Goal: Transaction & Acquisition: Purchase product/service

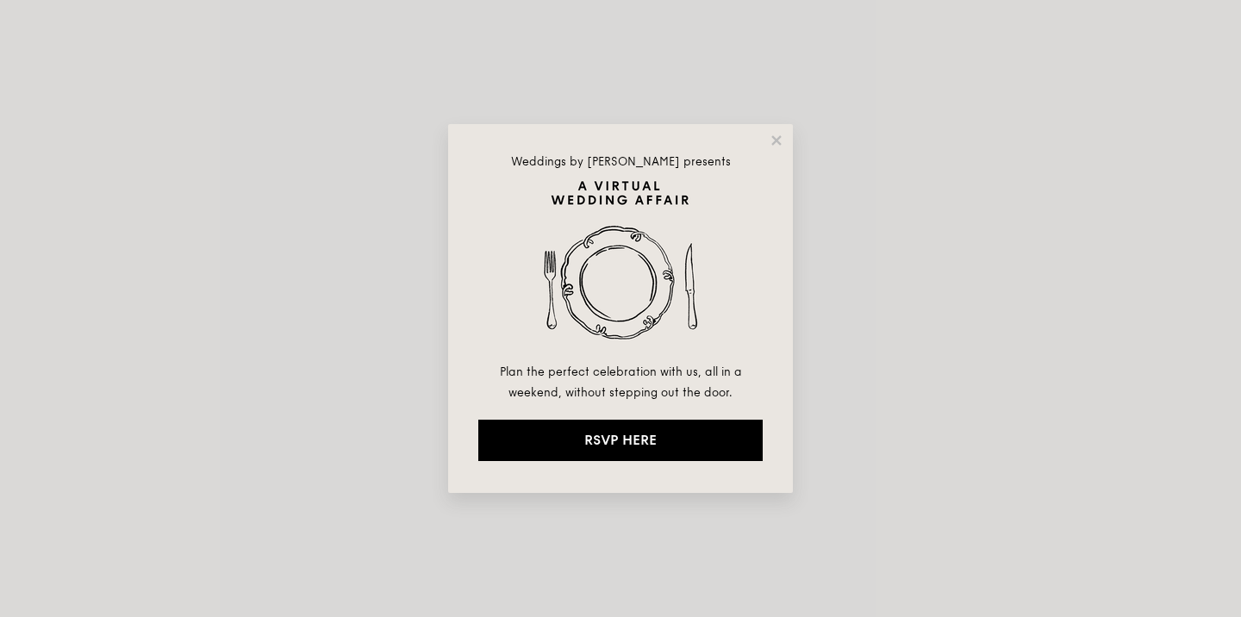
select select
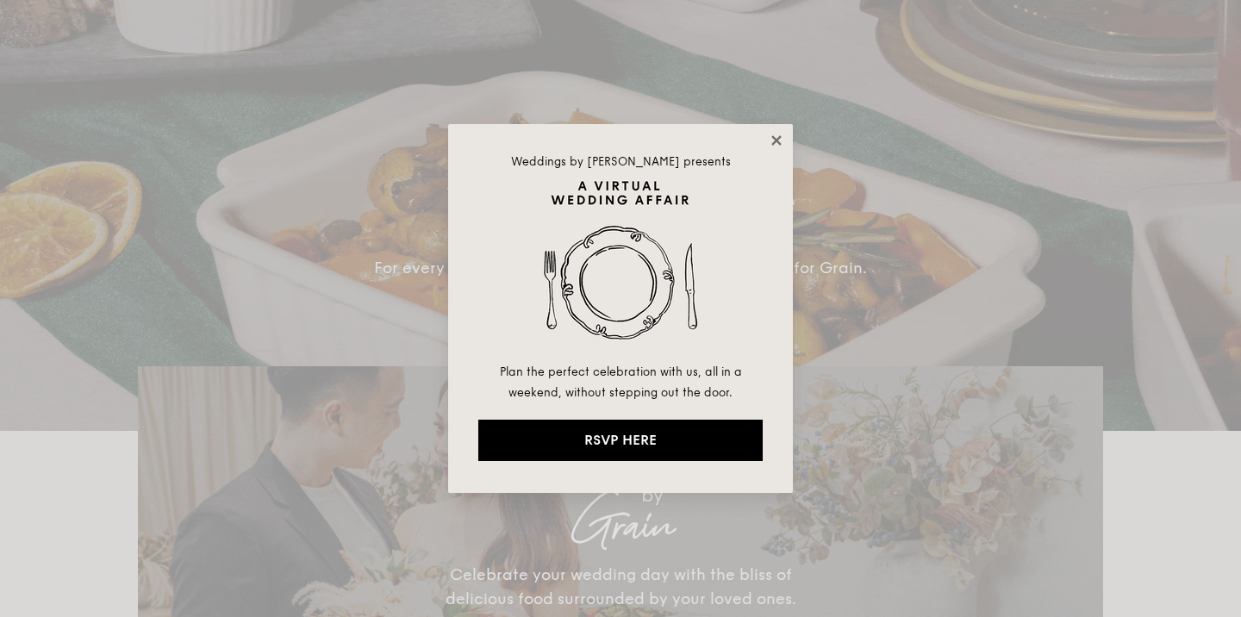
click at [776, 140] on icon at bounding box center [775, 139] width 9 height 9
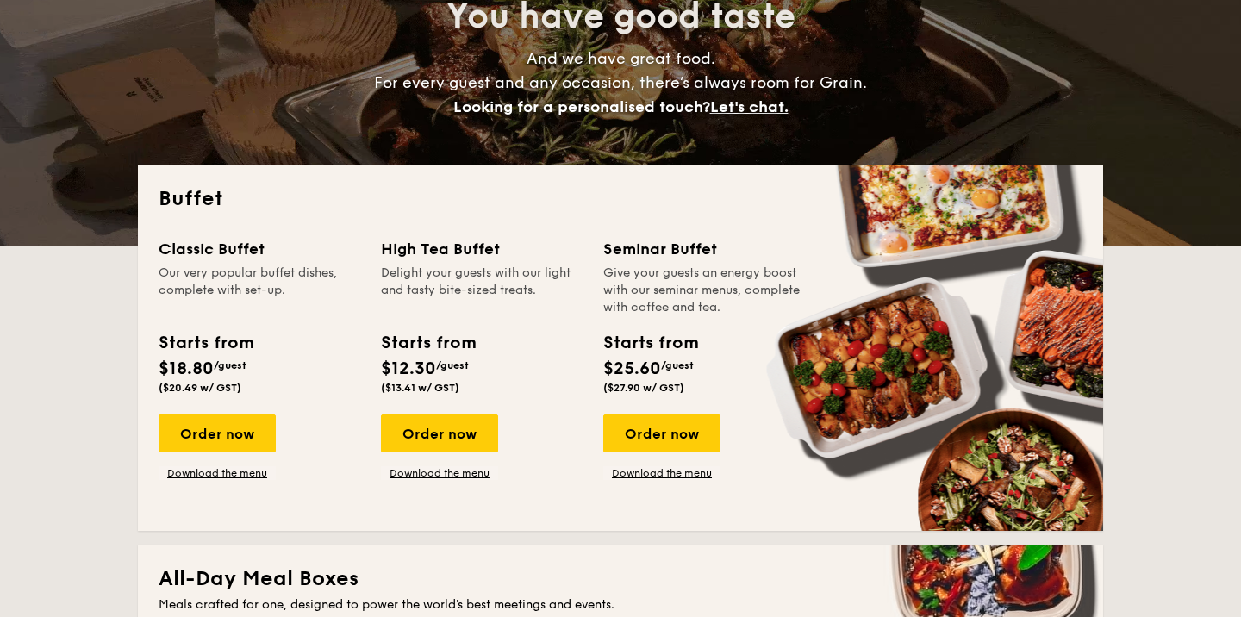
scroll to position [190, 0]
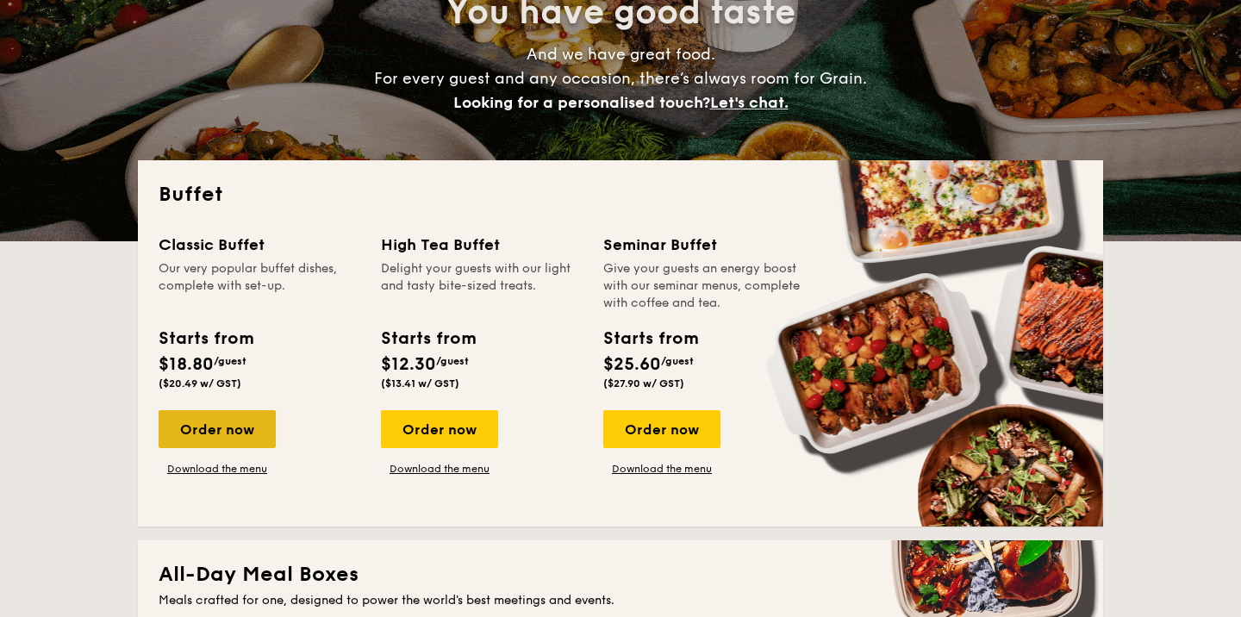
click at [227, 426] on div "Order now" at bounding box center [217, 429] width 117 height 38
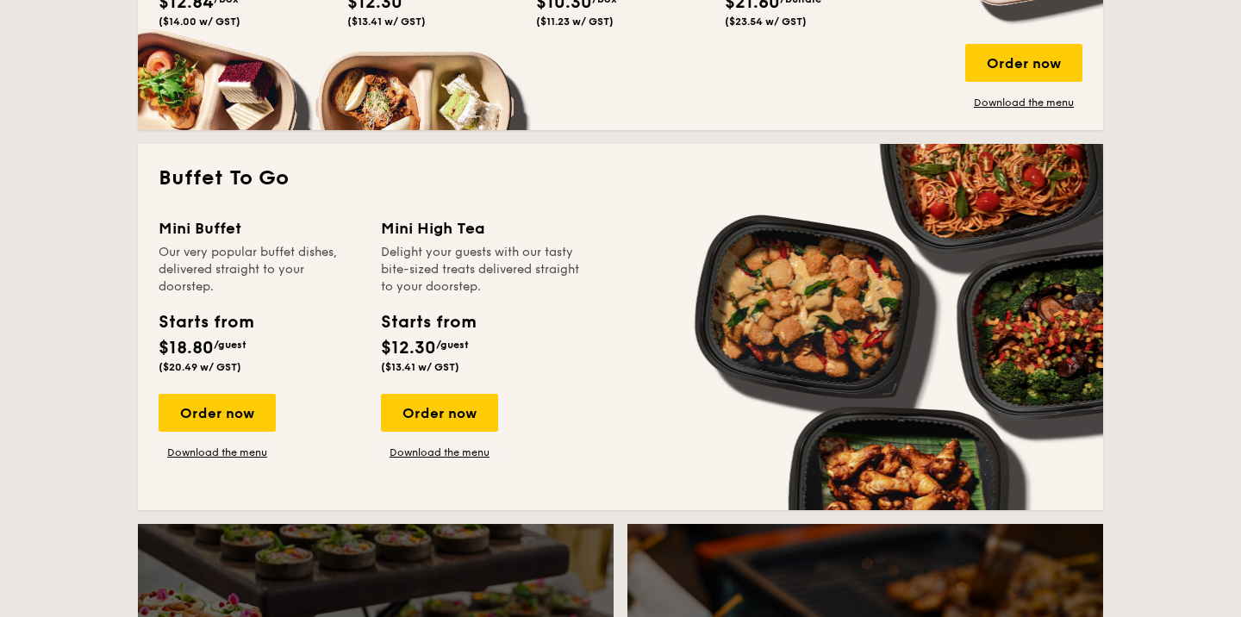
scroll to position [965, 0]
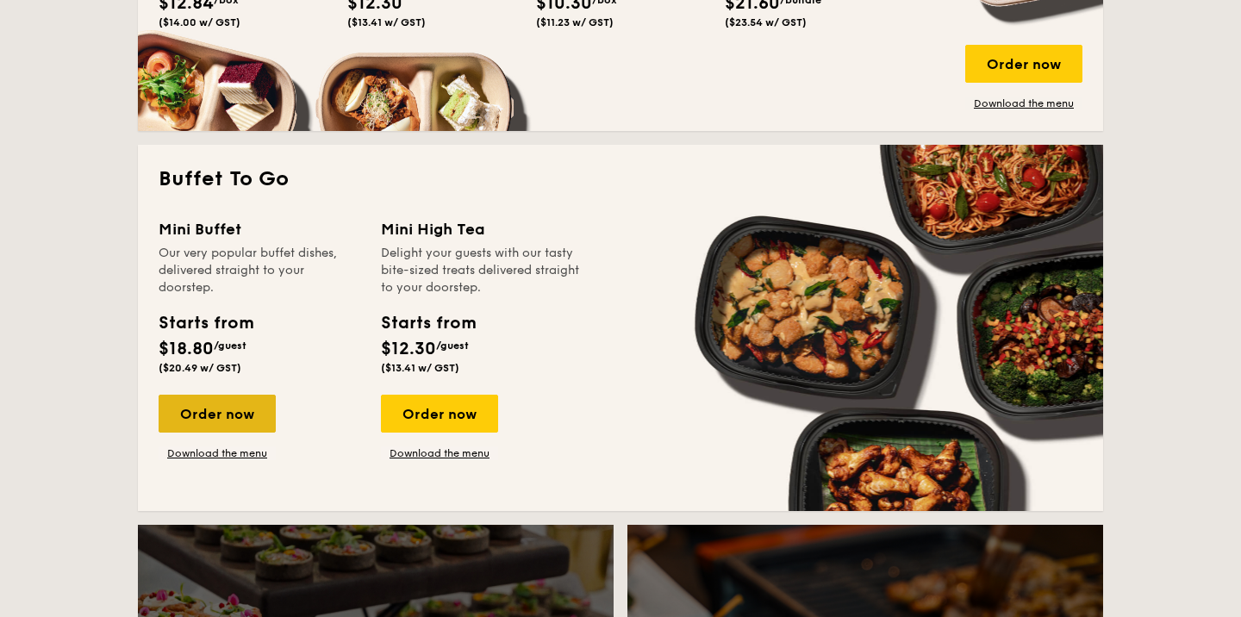
click at [229, 408] on div "Order now" at bounding box center [217, 414] width 117 height 38
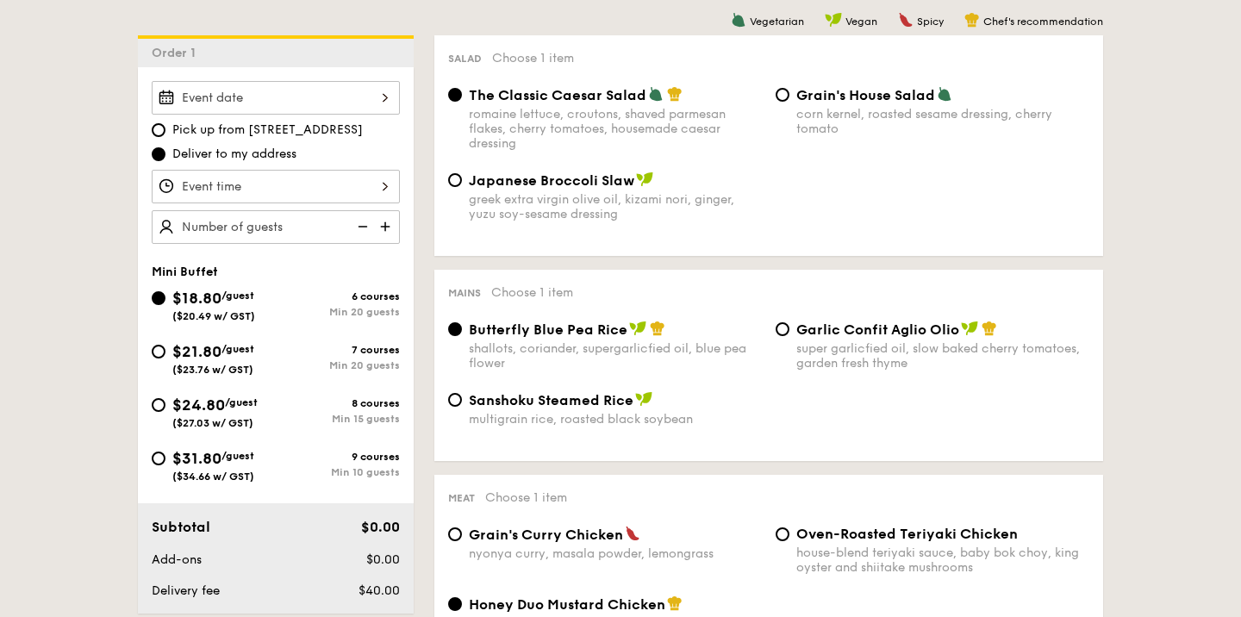
scroll to position [493, 0]
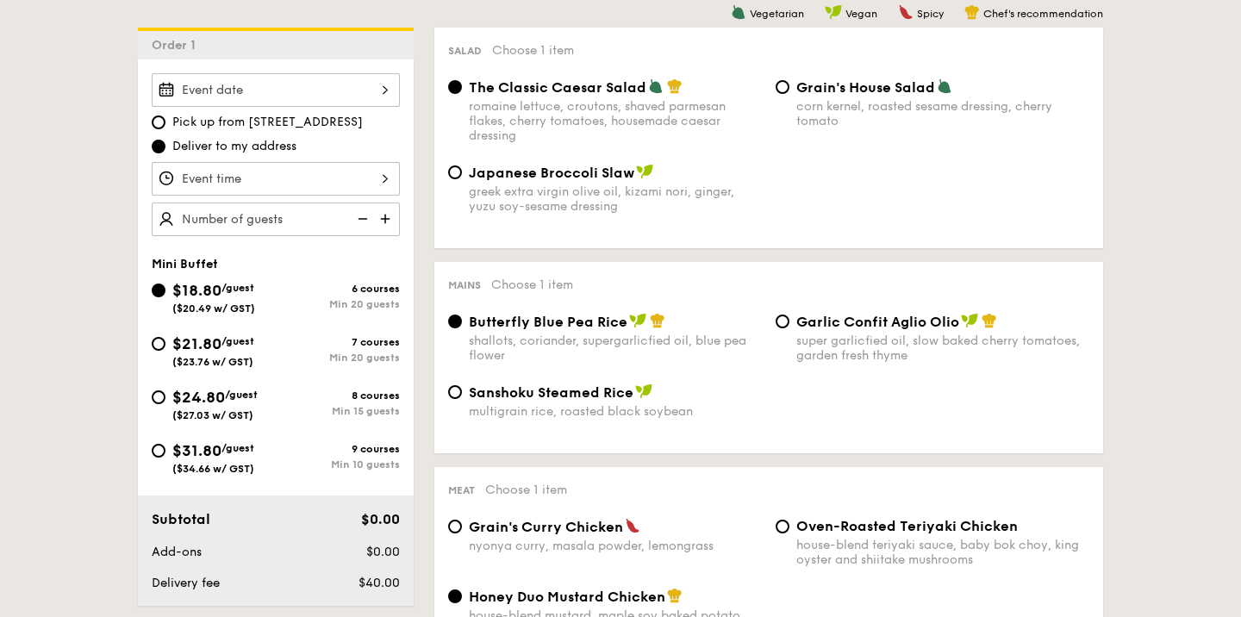
click at [262, 87] on div at bounding box center [276, 90] width 248 height 34
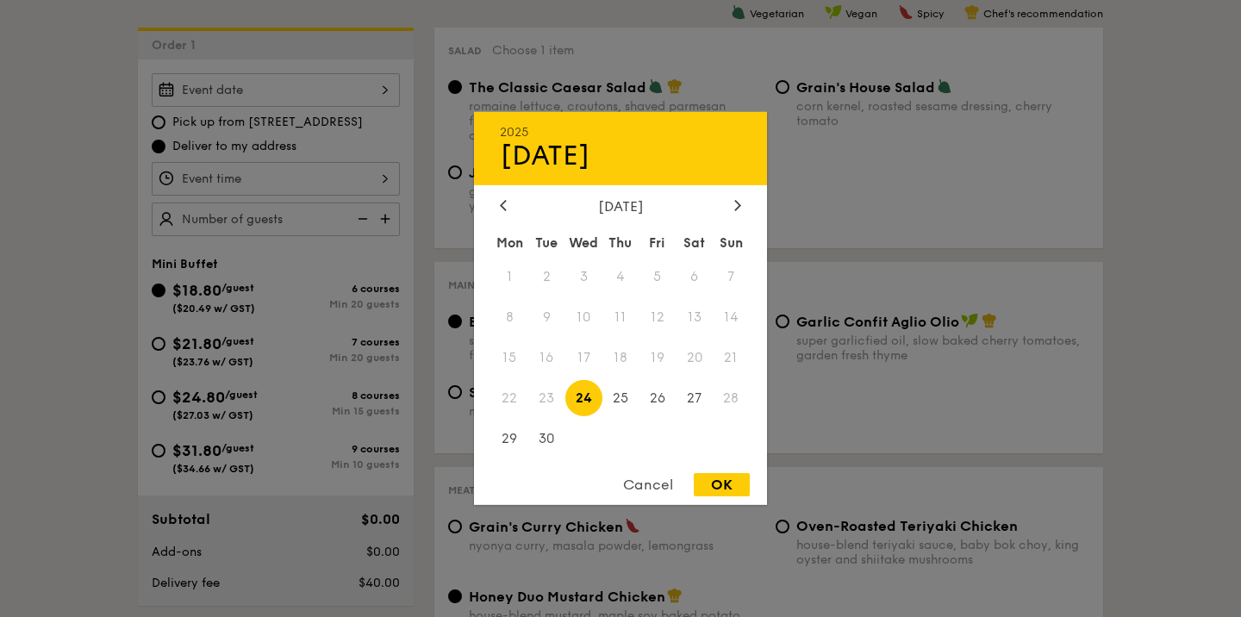
click at [650, 490] on div "Cancel" at bounding box center [648, 484] width 84 height 23
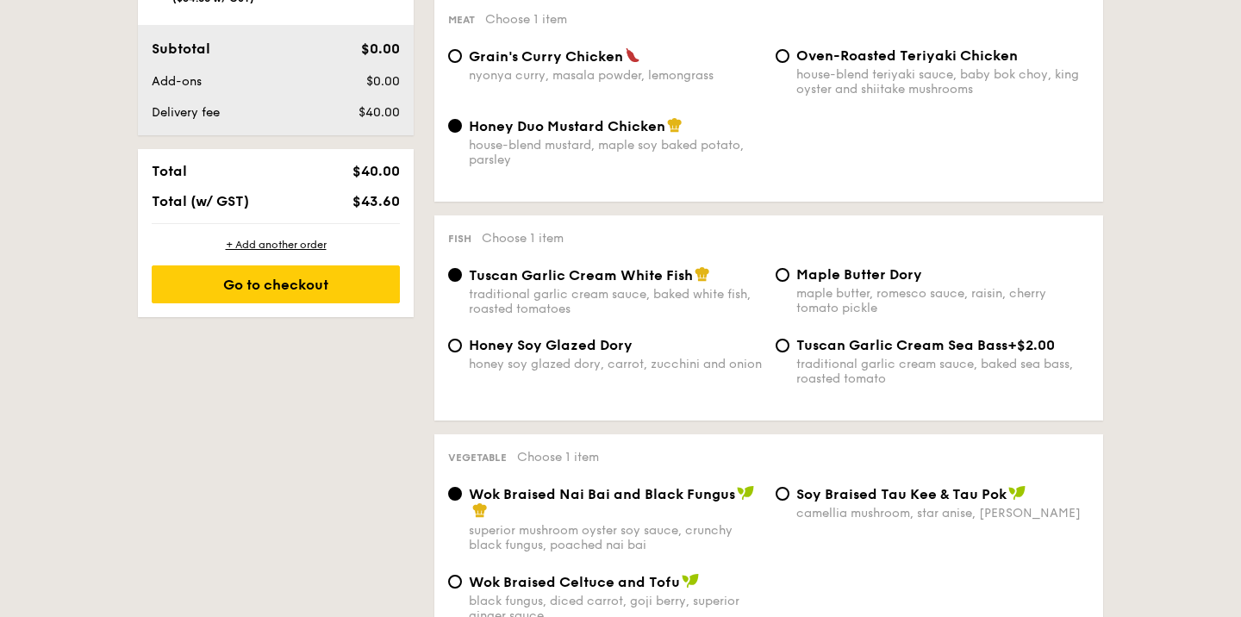
scroll to position [0, 0]
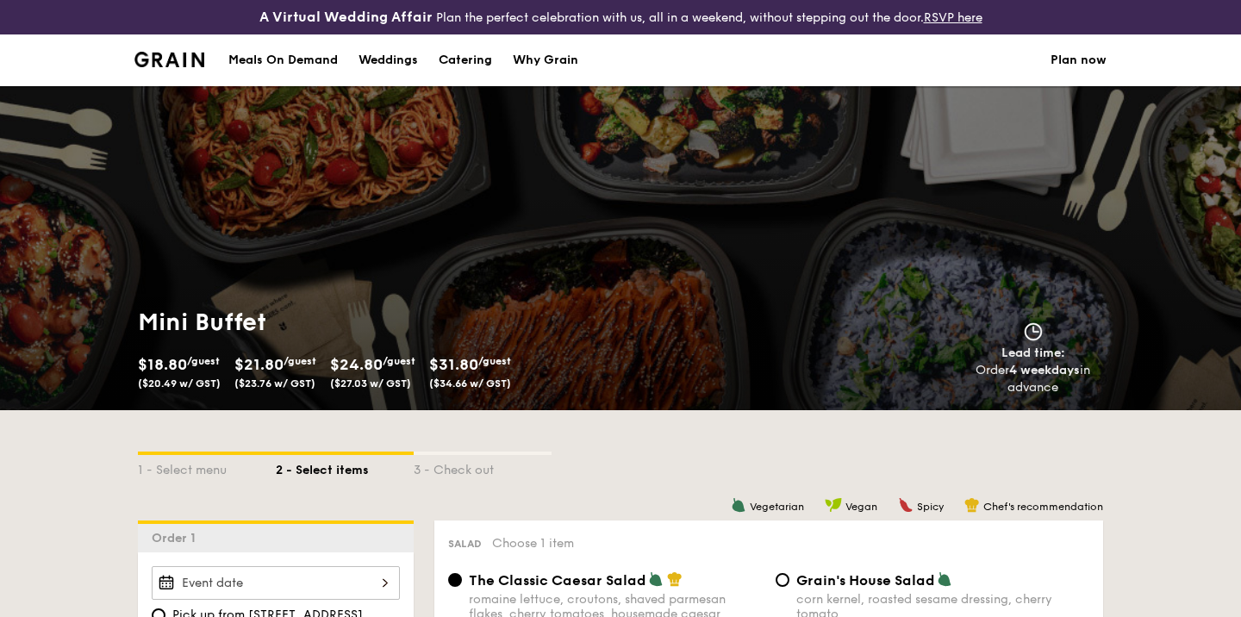
scroll to position [2589, 0]
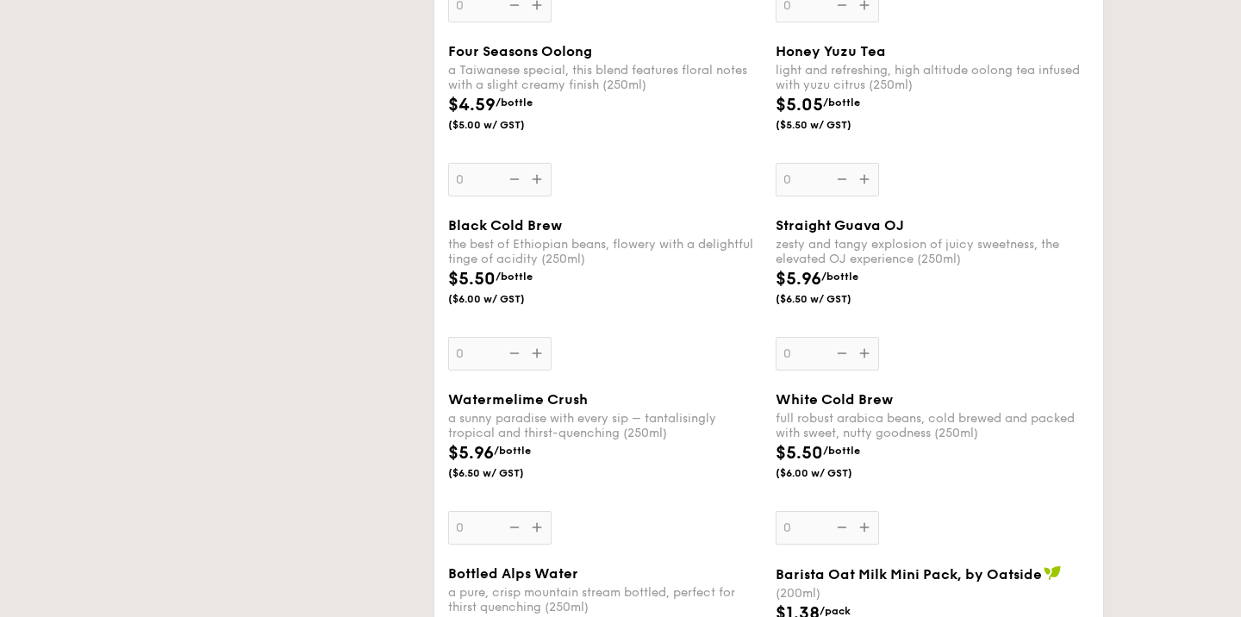
select select
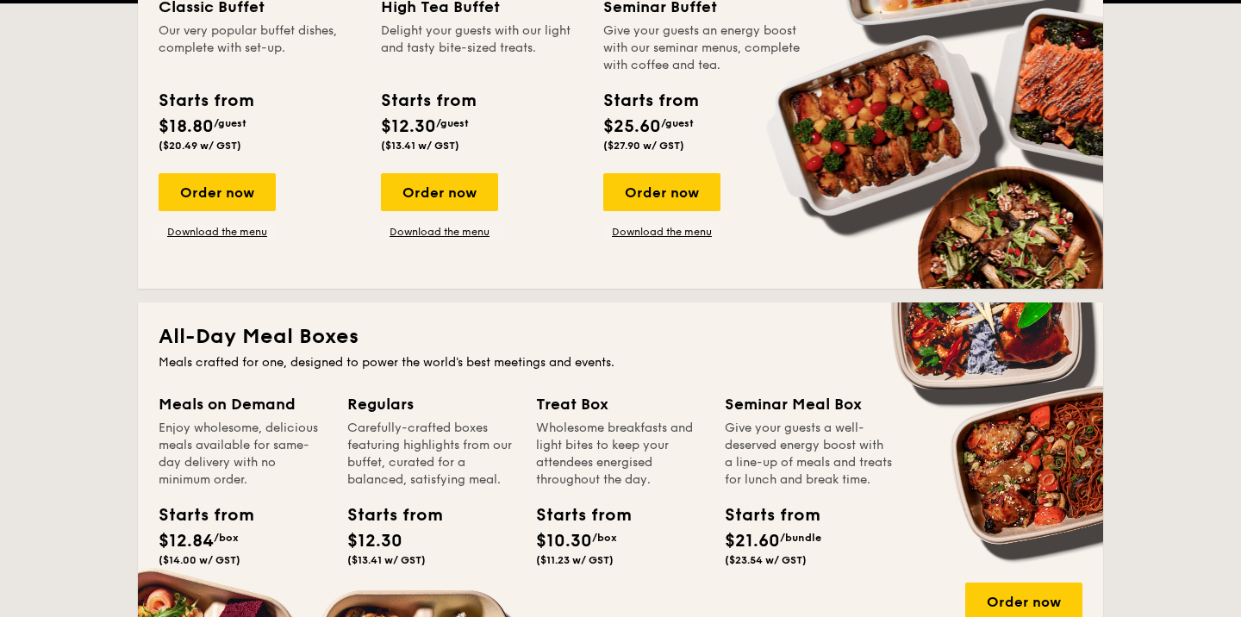
scroll to position [0, 0]
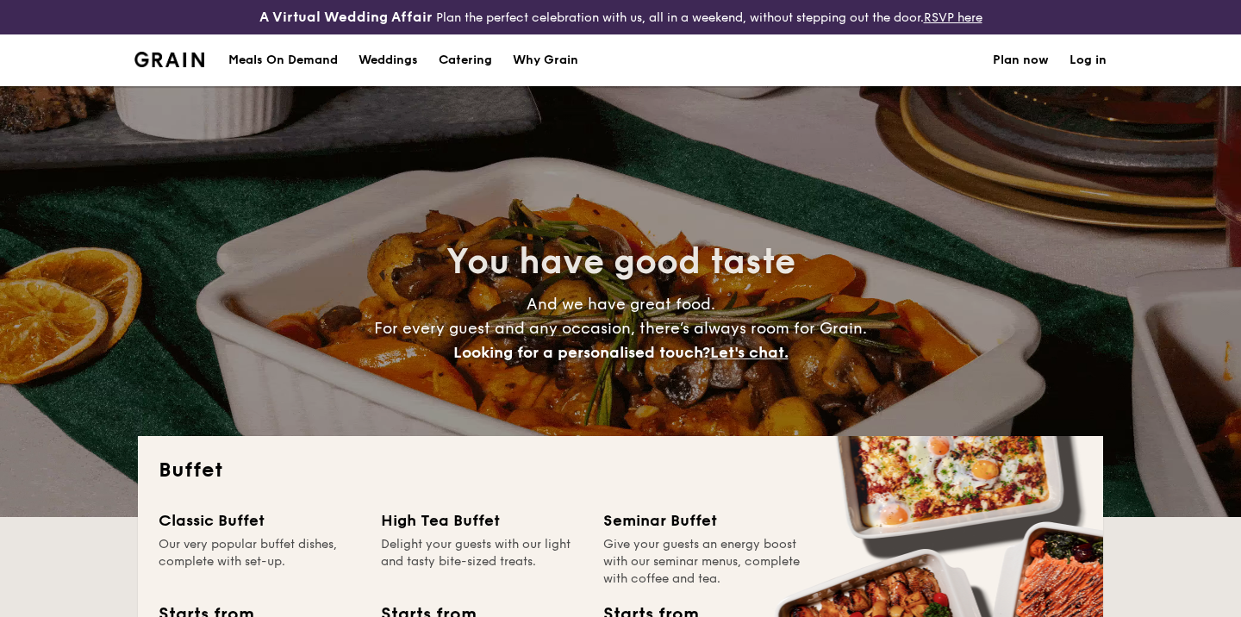
click at [273, 63] on div "Meals On Demand" at bounding box center [282, 60] width 109 height 52
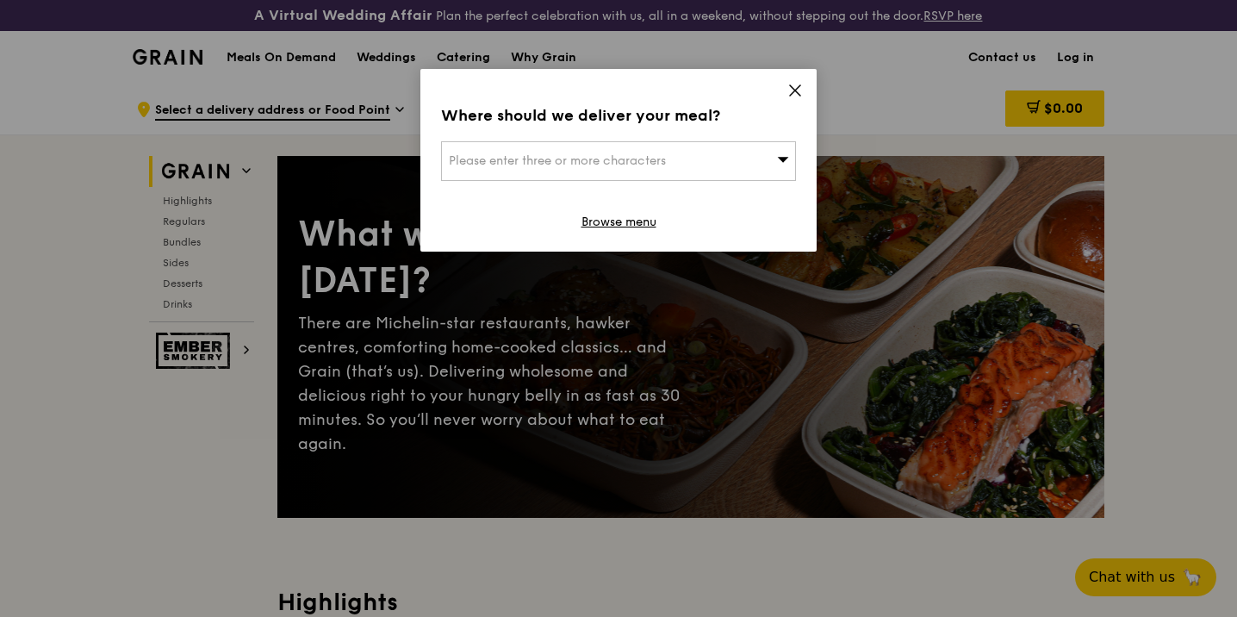
click at [778, 161] on icon at bounding box center [783, 159] width 12 height 13
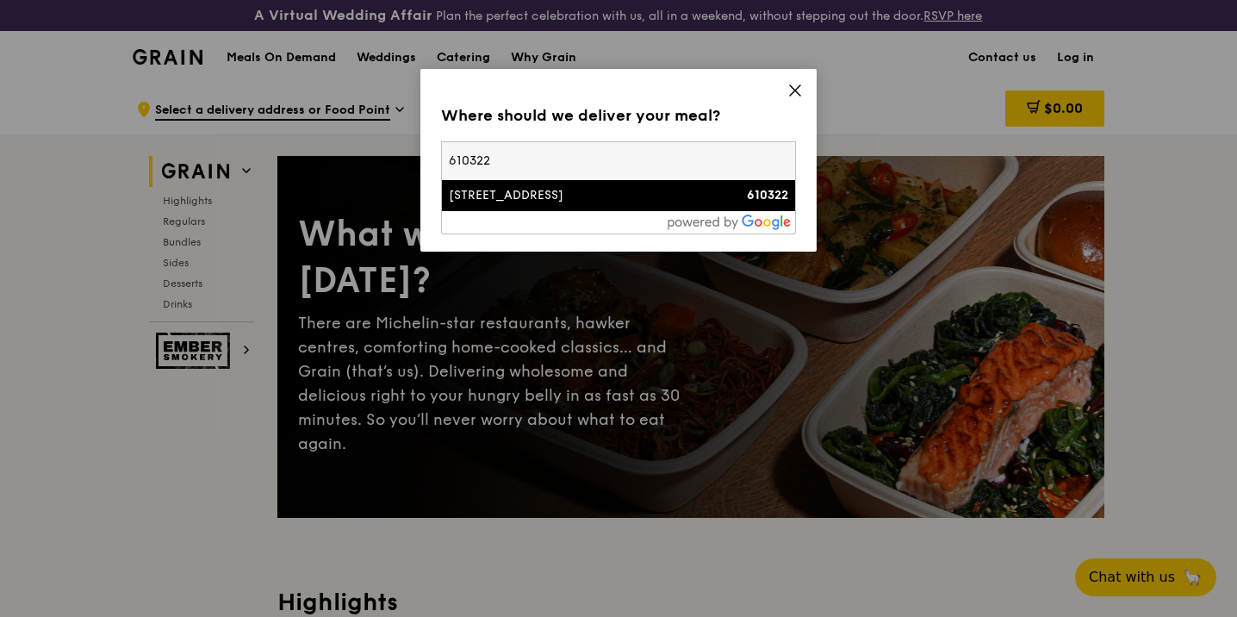
type input "610322"
click at [508, 193] on div "322 Tah Ching Road" at bounding box center [576, 195] width 255 height 17
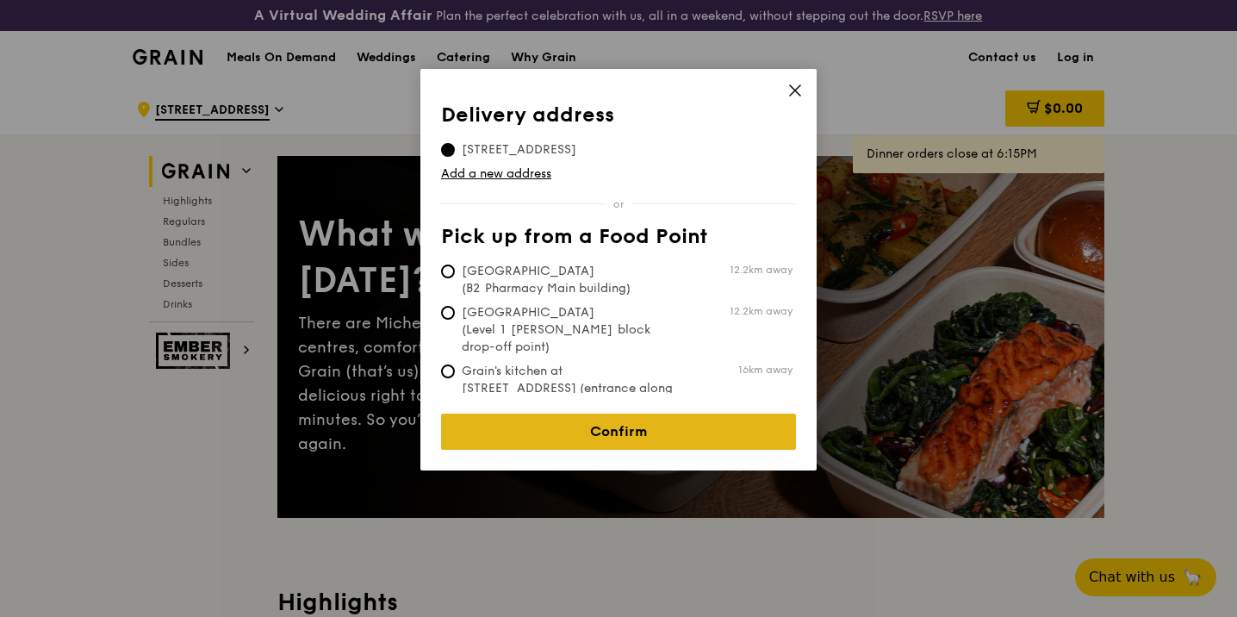
click at [559, 422] on link "Confirm" at bounding box center [618, 432] width 355 height 36
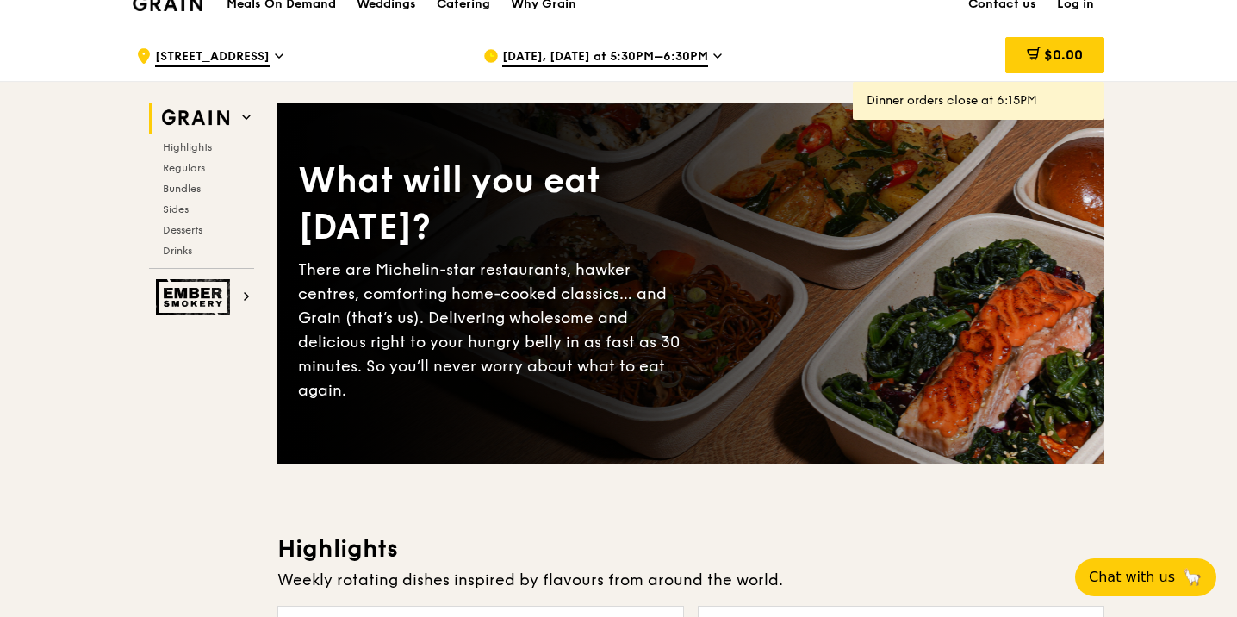
scroll to position [57, 0]
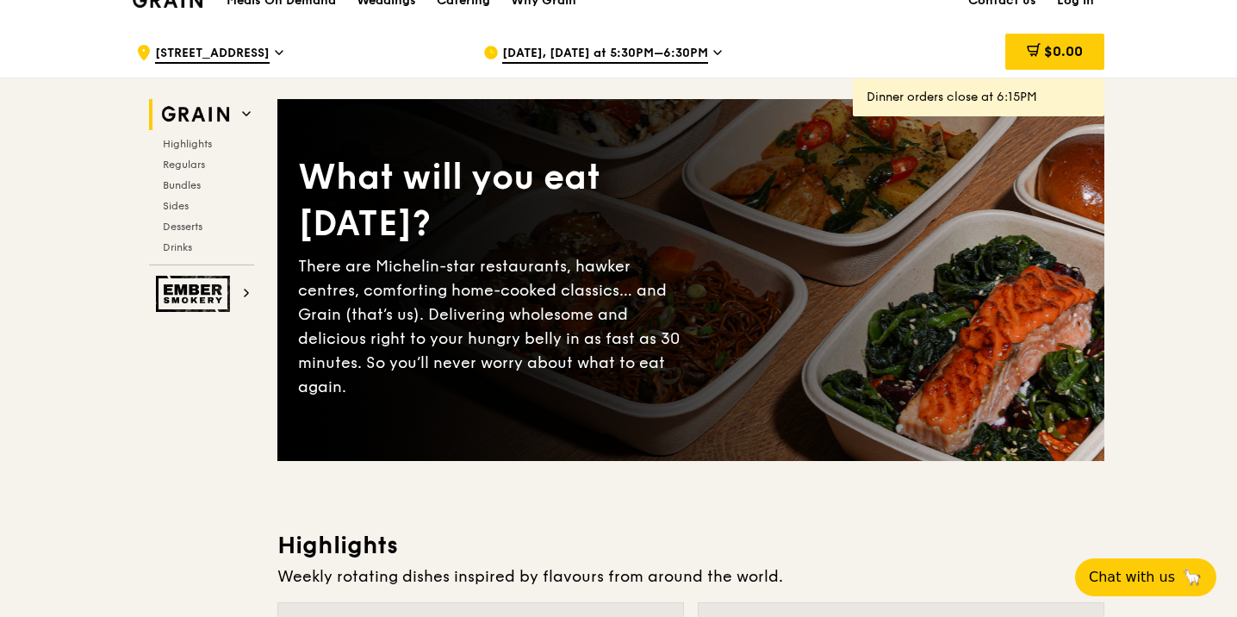
click at [551, 54] on span "Sep 18, Today at 5:30PM–6:30PM" at bounding box center [605, 54] width 206 height 19
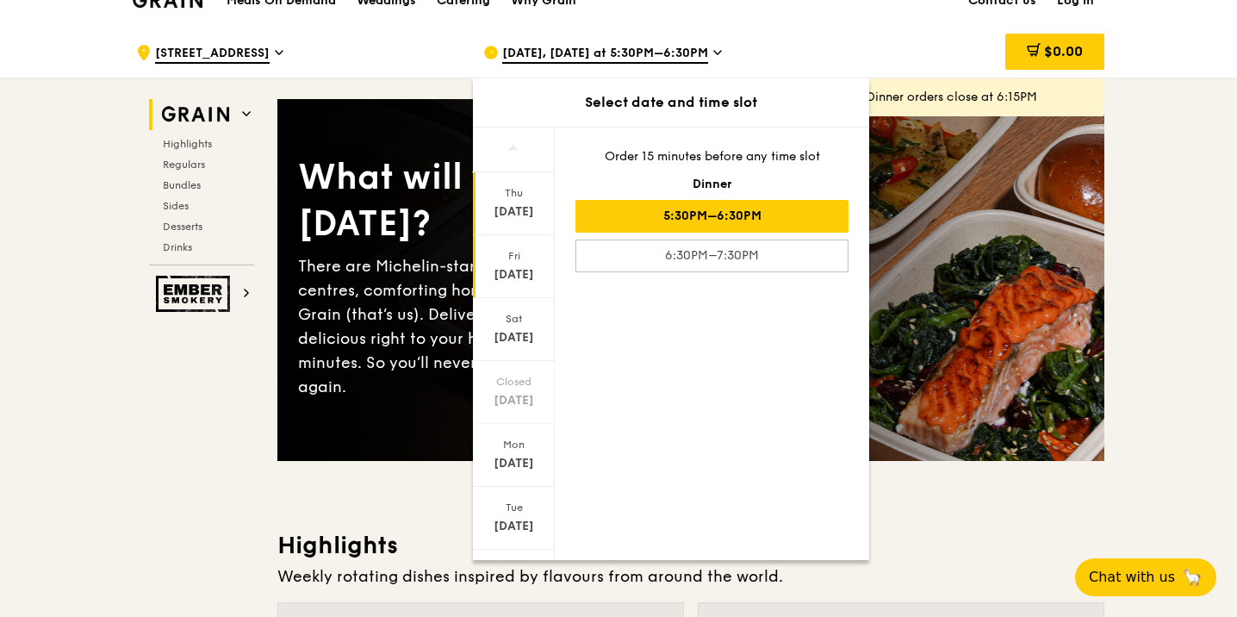
click at [531, 271] on div "Sep 19" at bounding box center [514, 274] width 77 height 17
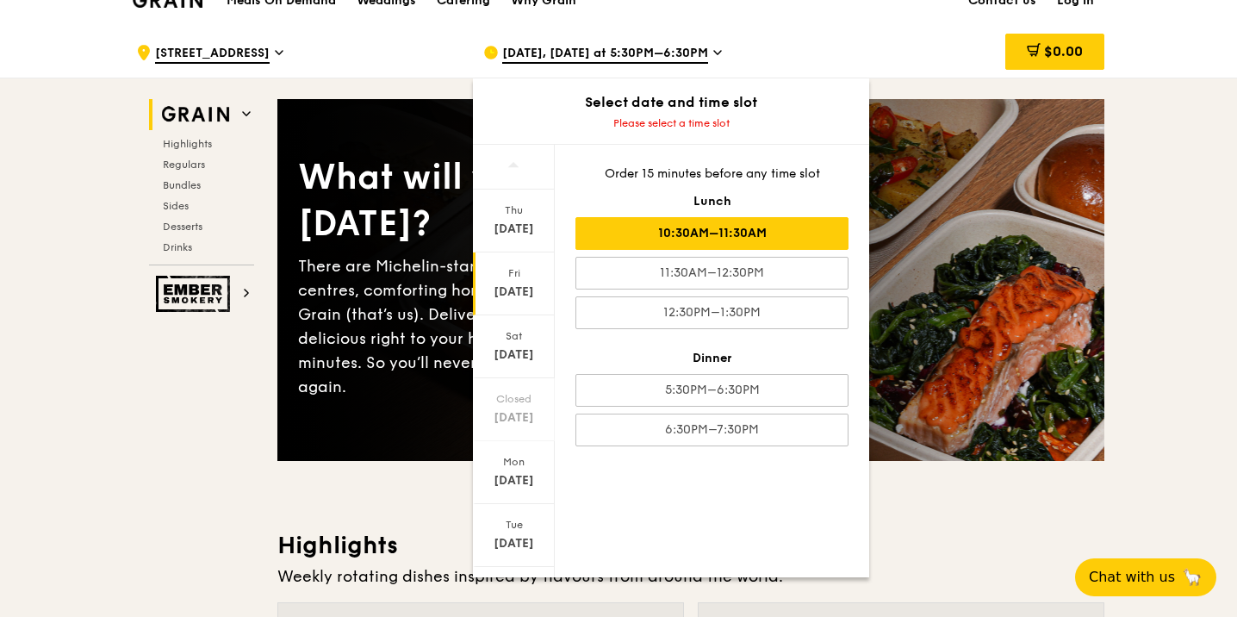
click at [732, 240] on div "10:30AM–11:30AM" at bounding box center [712, 233] width 273 height 33
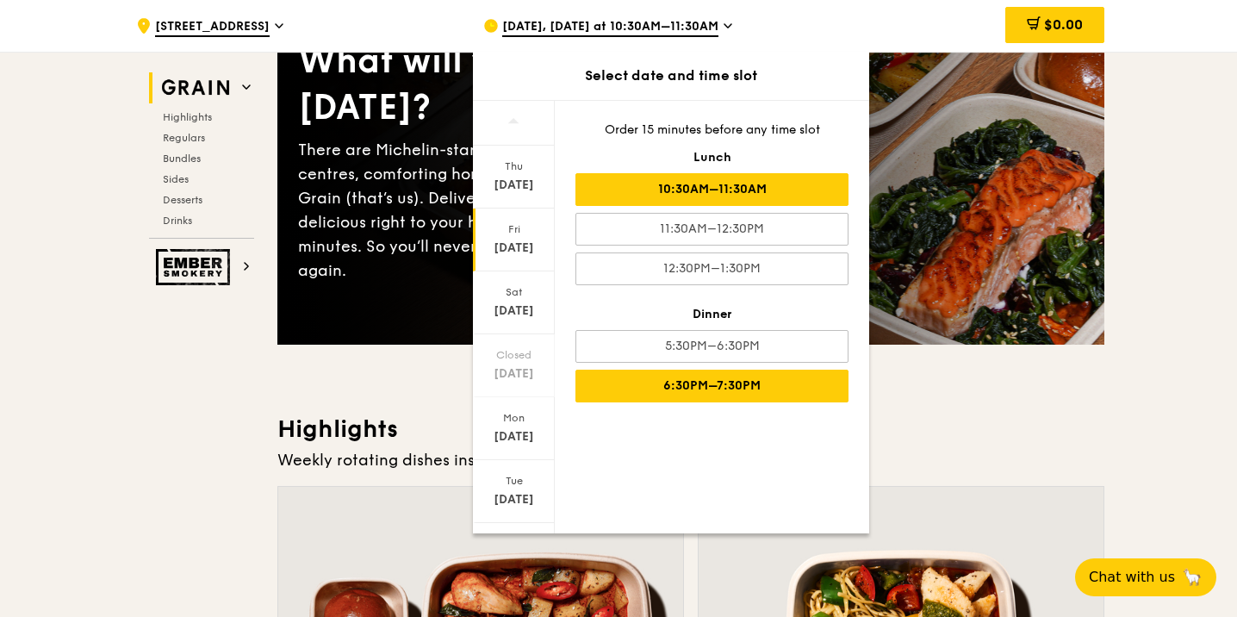
scroll to position [175, 0]
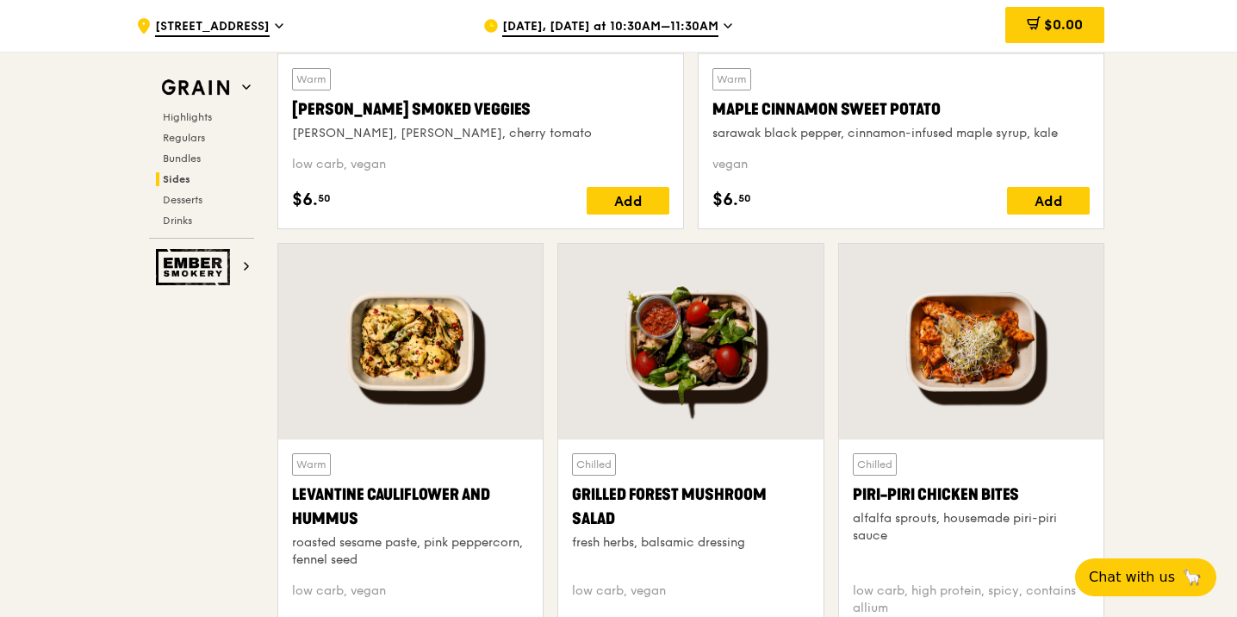
scroll to position [4248, 0]
